Goal: Transaction & Acquisition: Obtain resource

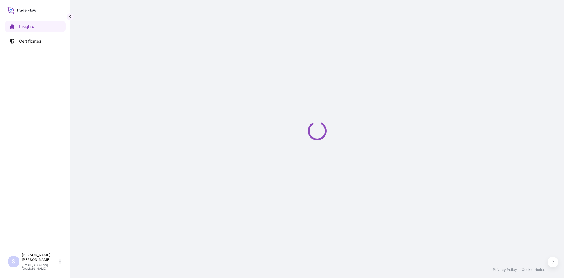
select select "2025"
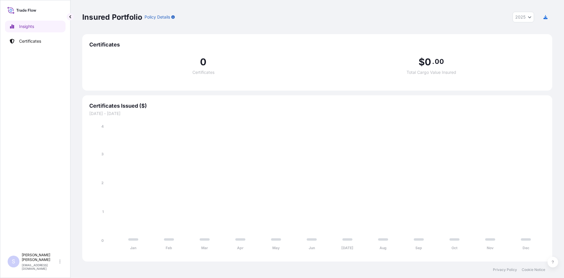
click at [46, 35] on div "Insights Certificates" at bounding box center [35, 132] width 61 height 235
click at [40, 41] on p "Certificates" at bounding box center [30, 41] width 22 height 6
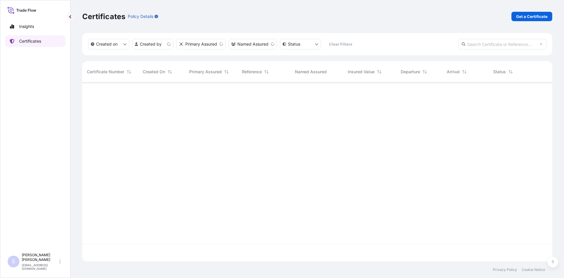
scroll to position [178, 466]
click at [516, 16] on link "Get a Certificate" at bounding box center [532, 16] width 41 height 9
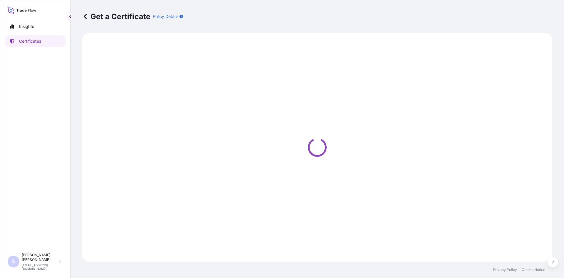
select select "Road / [GEOGRAPHIC_DATA]"
select select "Sea"
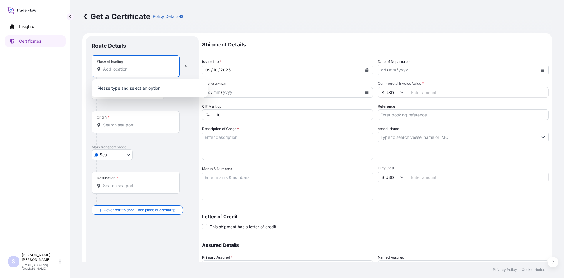
click at [121, 66] on input "Place of loading" at bounding box center [137, 69] width 69 height 6
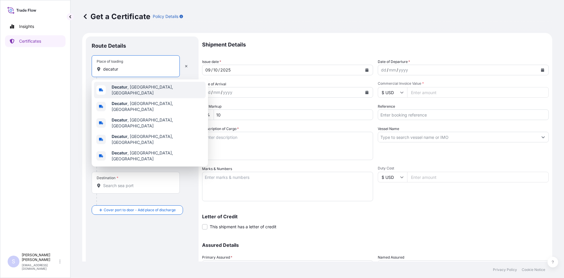
click at [128, 91] on span "Decatur , [GEOGRAPHIC_DATA], [GEOGRAPHIC_DATA]" at bounding box center [158, 90] width 92 height 12
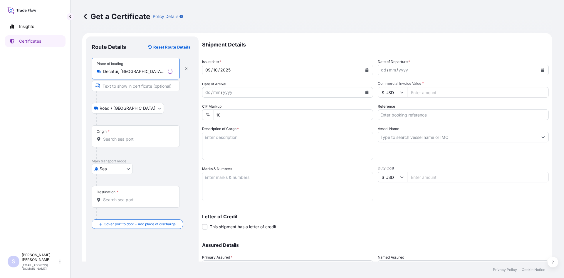
type input "Decatur, [GEOGRAPHIC_DATA], [GEOGRAPHIC_DATA]"
click at [125, 138] on input "Origin *" at bounding box center [137, 139] width 69 height 6
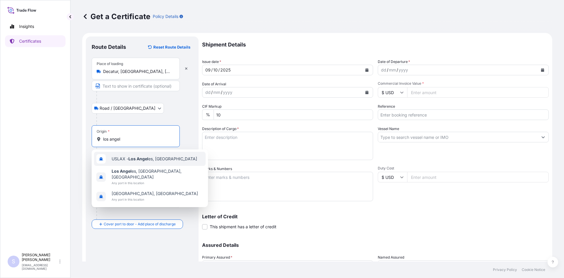
click at [117, 156] on span "USLAX - Los Angel es, [GEOGRAPHIC_DATA]" at bounding box center [155, 159] width 86 height 6
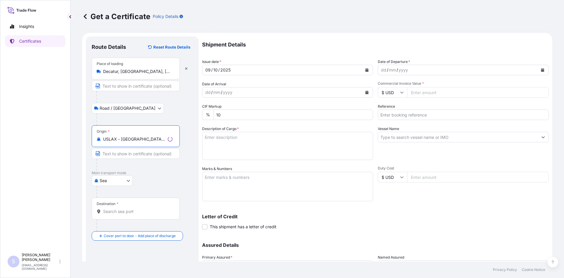
type input "USLAX - [GEOGRAPHIC_DATA], [GEOGRAPHIC_DATA]"
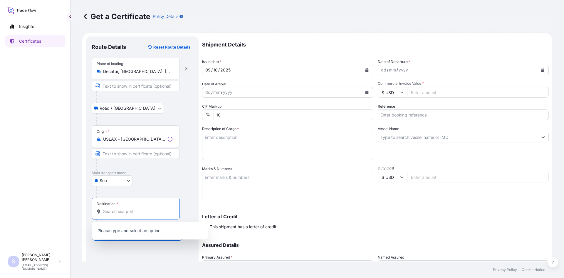
click at [118, 213] on input "Destination *" at bounding box center [137, 211] width 69 height 6
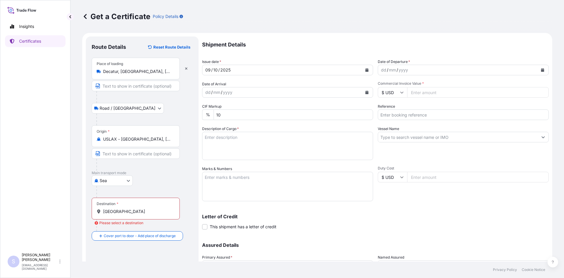
click at [139, 211] on input "[GEOGRAPHIC_DATA]" at bounding box center [137, 211] width 69 height 6
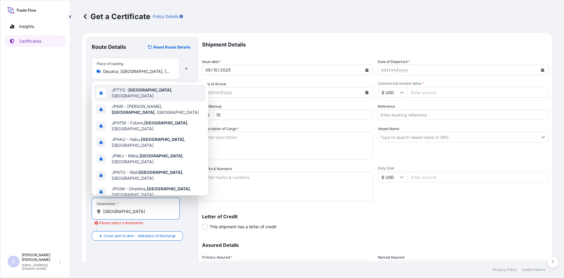
type input "JPTYO - [GEOGRAPHIC_DATA], [GEOGRAPHIC_DATA]"
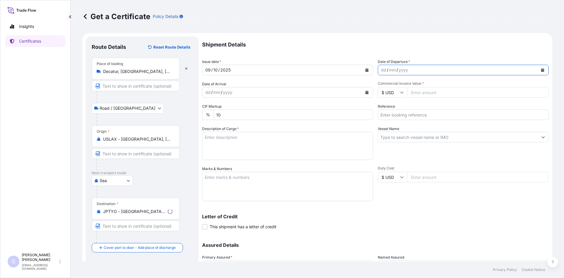
click at [429, 65] on div "dd / mm / yyyy" at bounding box center [463, 70] width 171 height 11
click at [541, 70] on icon "Calendar" at bounding box center [542, 70] width 3 height 4
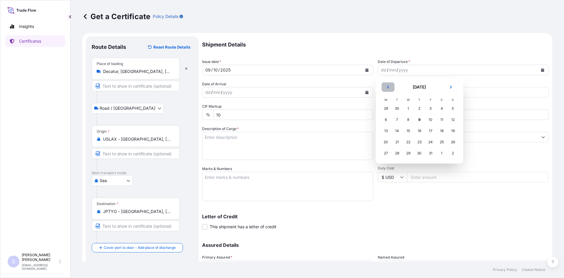
click at [388, 87] on icon "Previous" at bounding box center [389, 87] width 4 height 4
click at [452, 131] on div "21" at bounding box center [453, 131] width 11 height 11
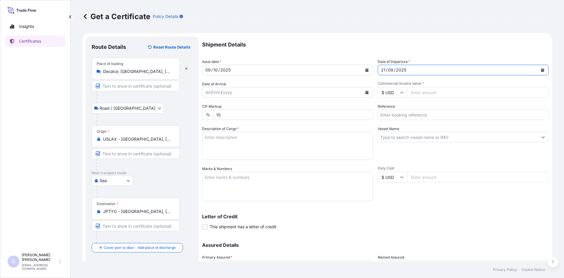
click at [270, 90] on div "dd / mm / yyyy" at bounding box center [283, 92] width 160 height 11
click at [366, 90] on button "Calendar" at bounding box center [366, 92] width 9 height 9
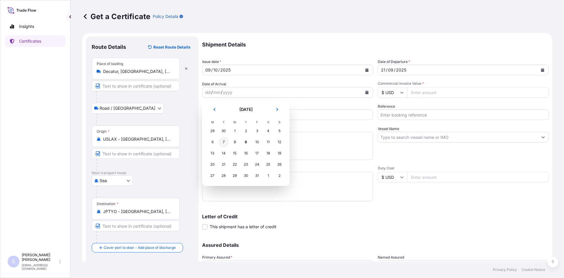
click at [228, 142] on div "7" at bounding box center [223, 142] width 11 height 11
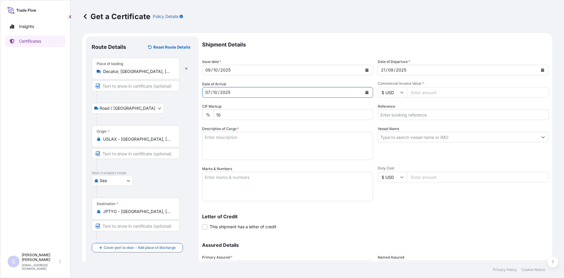
click at [449, 84] on span "Commercial Invoice Value *" at bounding box center [463, 83] width 171 height 5
click at [449, 87] on input "Commercial Invoice Value *" at bounding box center [478, 92] width 142 height 11
click at [445, 91] on input "Commercial Invoice Value *" at bounding box center [478, 92] width 142 height 11
type input "35572.50"
type input "2581679"
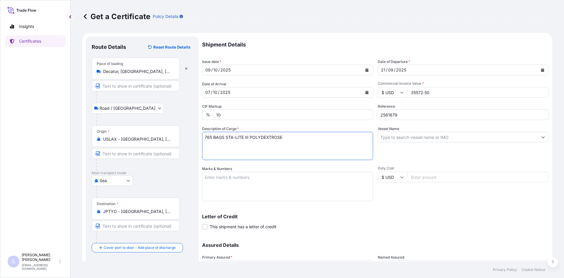
type textarea "765 BAGS STA-LITE III POLYDEXTROSE"
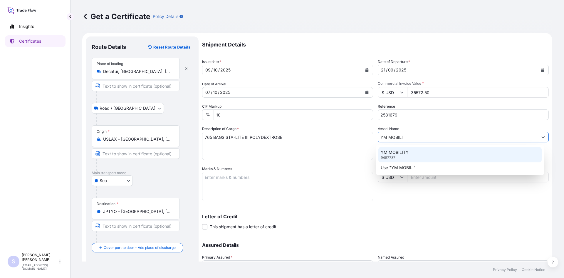
click at [412, 155] on div "YM MOBILITY 9457737" at bounding box center [461, 154] width 164 height 15
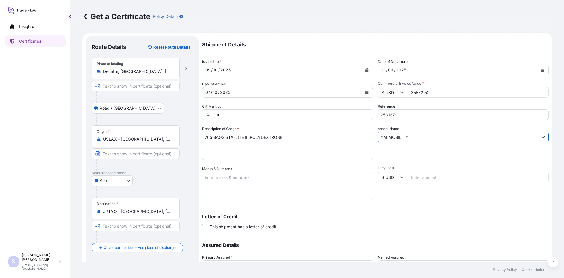
type input "YM MOBILITY"
click at [316, 185] on textarea "Marks & Numbers" at bounding box center [287, 186] width 171 height 29
type textarea "T"
type textarea "FFAU1799091 UL-6002880"
click at [424, 205] on div "Shipment Details Issue date * [DATE] Date of Departure * [DATE] Date of Arrival…" at bounding box center [375, 165] width 347 height 258
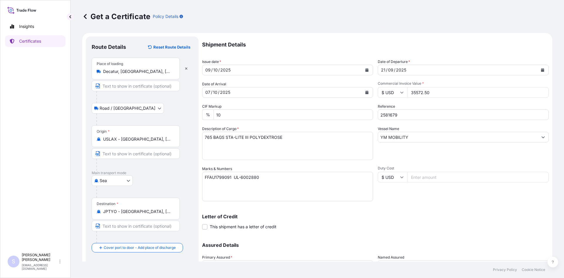
scroll to position [53, 0]
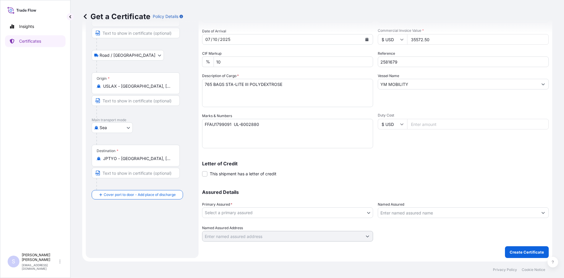
click at [303, 208] on body "Insights Certificates S [PERSON_NAME] [EMAIL_ADDRESS][DOMAIN_NAME] Get a Certif…" at bounding box center [282, 139] width 564 height 278
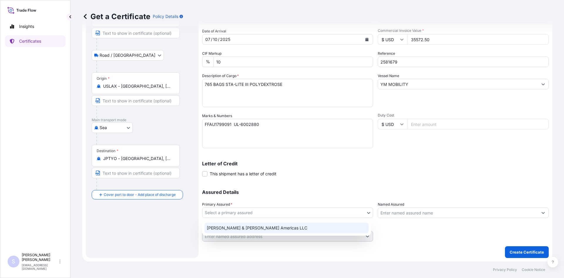
click at [271, 228] on div "[PERSON_NAME] & [PERSON_NAME] Americas LLC" at bounding box center [287, 228] width 164 height 11
select select "31658"
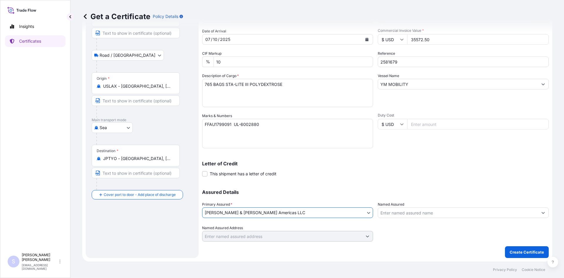
click at [397, 218] on div "Assured Details Primary Assured * [PERSON_NAME] & [PERSON_NAME] Americas LLC [P…" at bounding box center [375, 212] width 347 height 59
click at [399, 214] on input "Named Assured" at bounding box center [458, 212] width 160 height 11
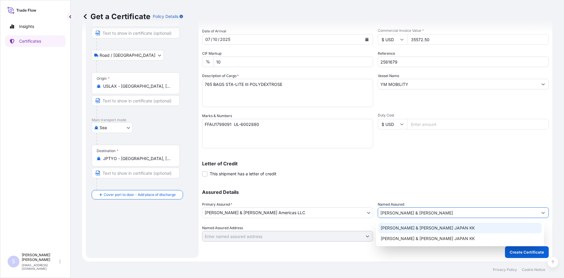
click at [402, 229] on span "[PERSON_NAME] & [PERSON_NAME] JAPAN KK" at bounding box center [428, 228] width 94 height 6
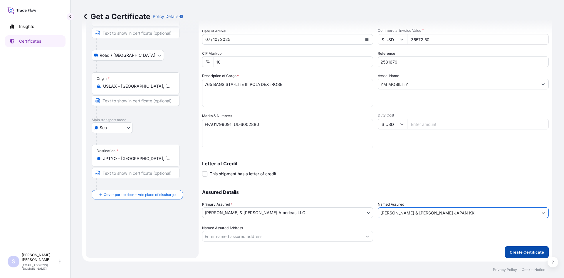
type input "[PERSON_NAME] & [PERSON_NAME] JAPAN KK"
click at [533, 255] on button "Create Certificate" at bounding box center [527, 252] width 44 height 12
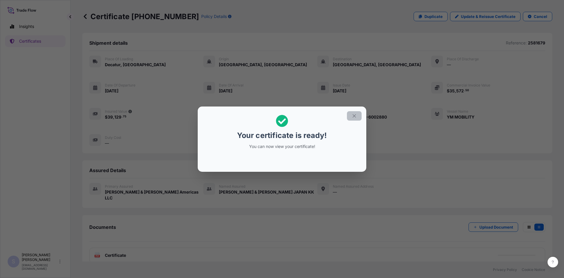
click at [359, 118] on button "button" at bounding box center [354, 115] width 15 height 9
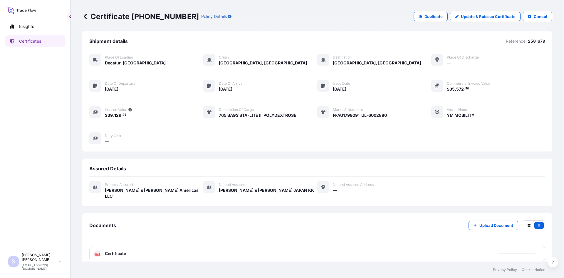
scroll to position [3, 0]
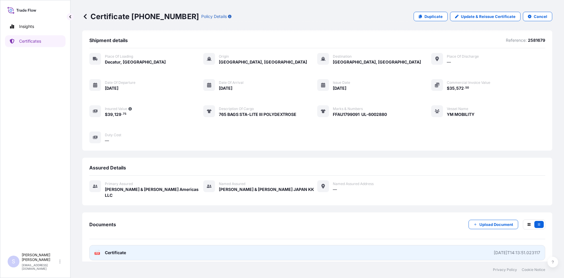
click at [101, 250] on div "PDF Certificate" at bounding box center [110, 253] width 32 height 6
